Goal: Communication & Community: Participate in discussion

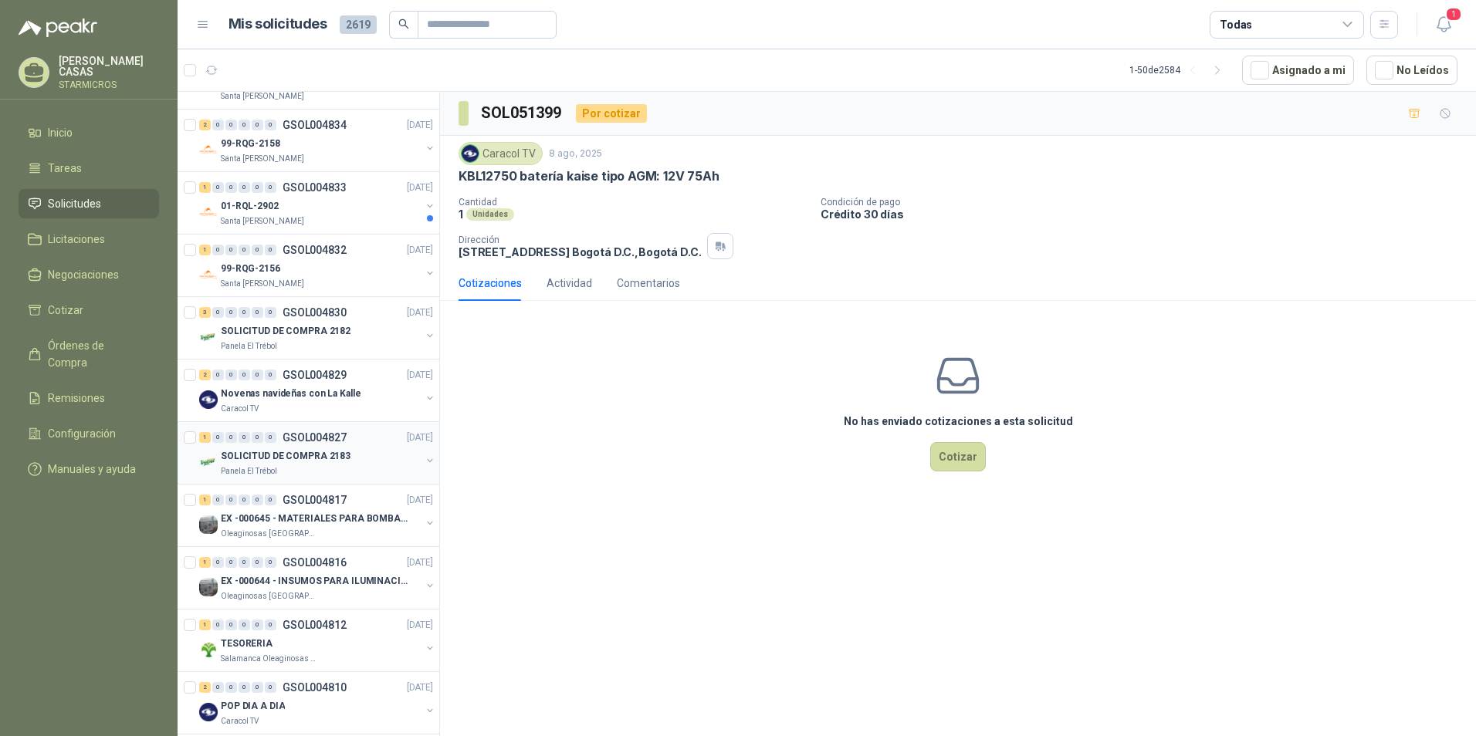
scroll to position [540, 0]
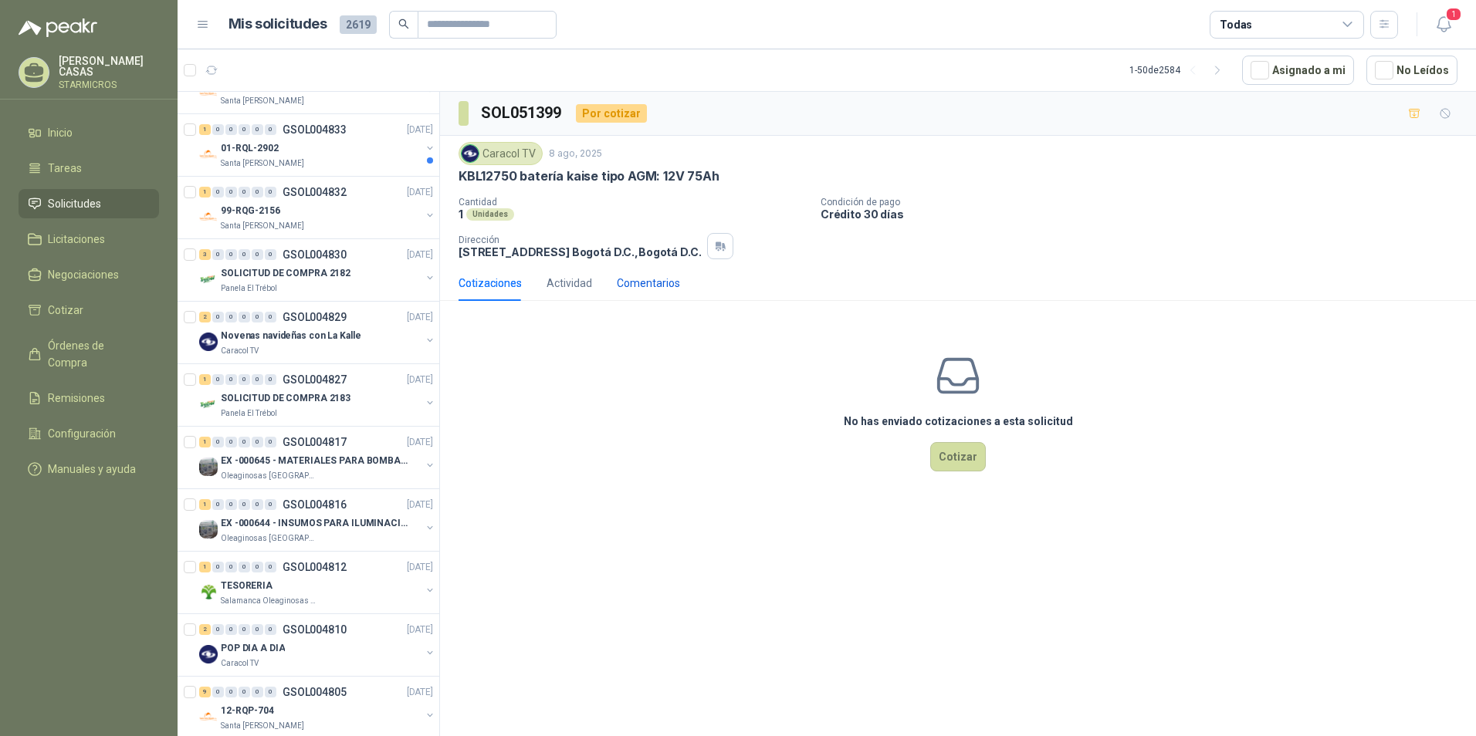
click at [652, 278] on div "Comentarios" at bounding box center [648, 283] width 63 height 17
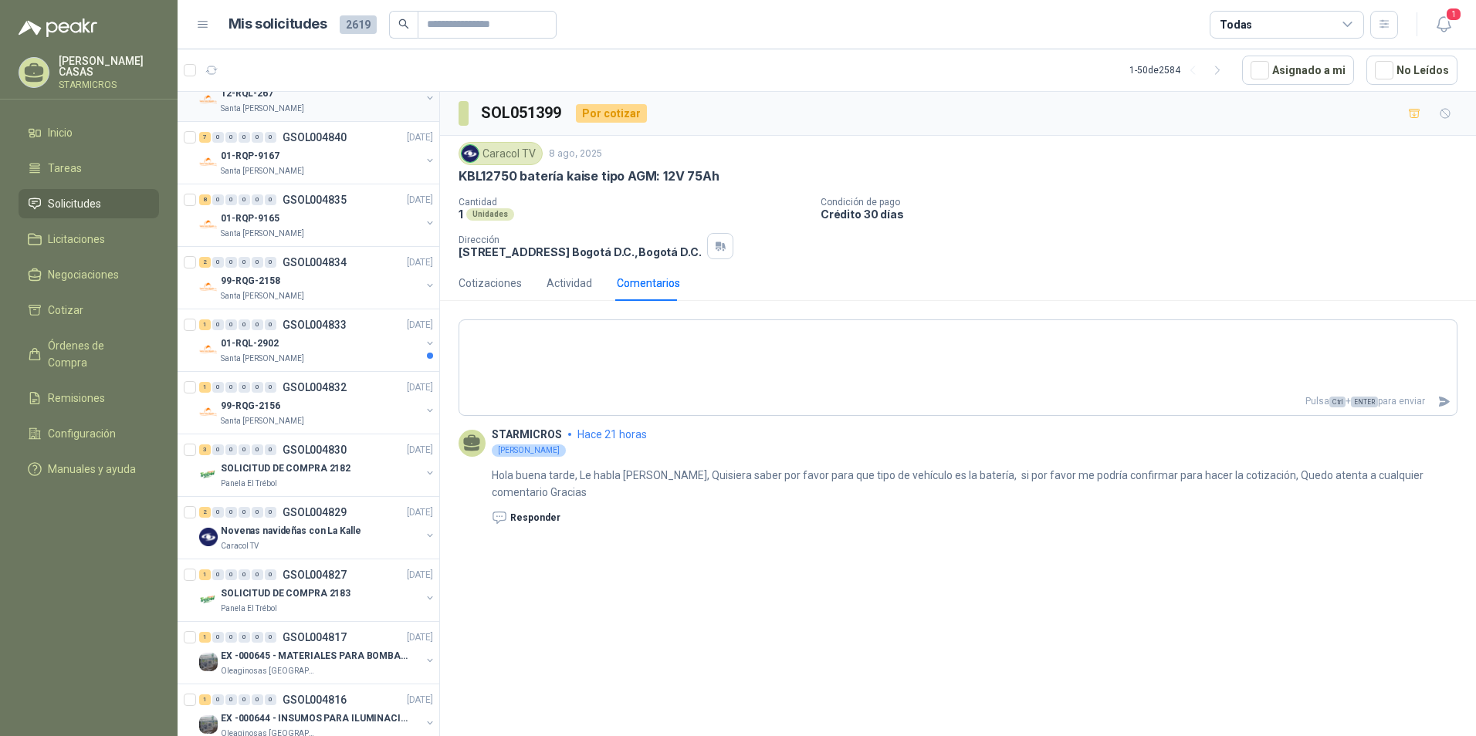
scroll to position [0, 0]
